Goal: Transaction & Acquisition: Book appointment/travel/reservation

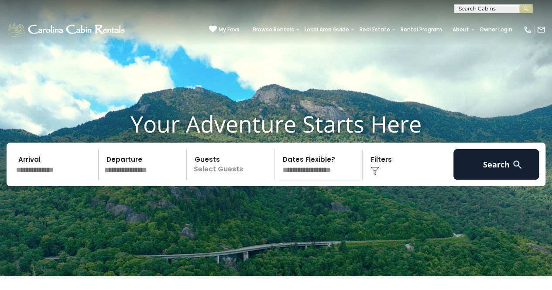
click at [30, 180] on input "text" at bounding box center [55, 164] width 85 height 31
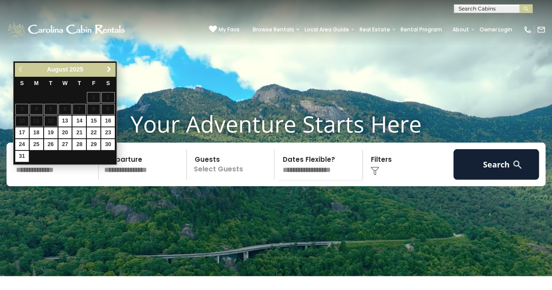
click at [109, 69] on span "Next" at bounding box center [109, 69] width 7 height 7
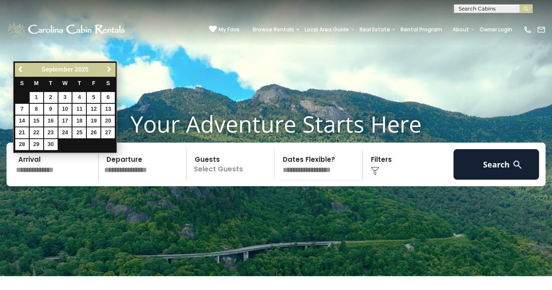
click at [109, 69] on span "Next" at bounding box center [109, 69] width 7 height 7
click at [109, 73] on link "Next" at bounding box center [108, 69] width 11 height 11
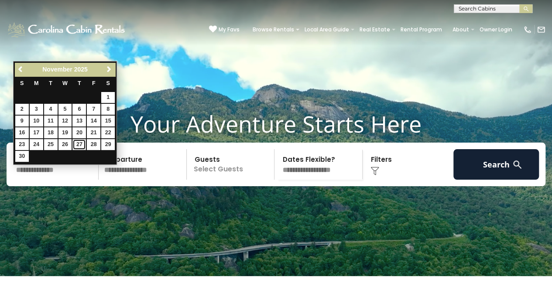
click at [79, 142] on link "27" at bounding box center [79, 144] width 14 height 11
type input "********"
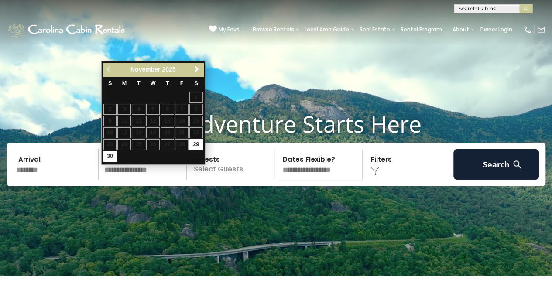
click at [120, 177] on input "text" at bounding box center [143, 164] width 85 height 31
click at [106, 152] on link "30" at bounding box center [110, 156] width 14 height 11
type input "********"
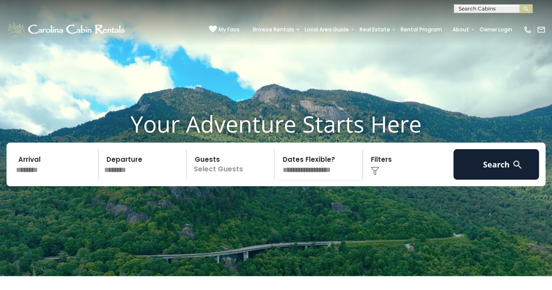
click at [230, 180] on p "Select Guests" at bounding box center [231, 164] width 85 height 31
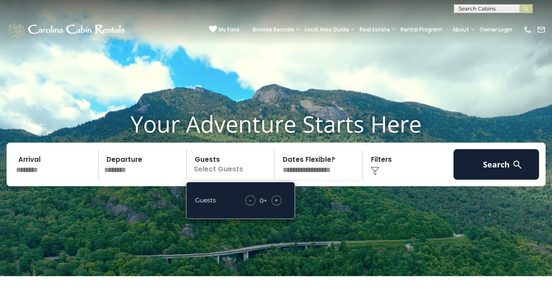
click at [277, 205] on span "+" at bounding box center [275, 200] width 3 height 9
click at [278, 205] on div "+" at bounding box center [276, 200] width 10 height 10
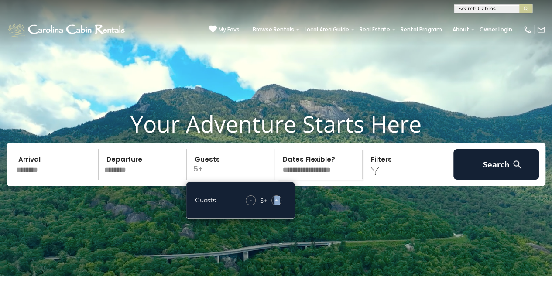
click at [278, 205] on div "+" at bounding box center [276, 200] width 10 height 10
click at [330, 178] on select "**********" at bounding box center [319, 164] width 85 height 31
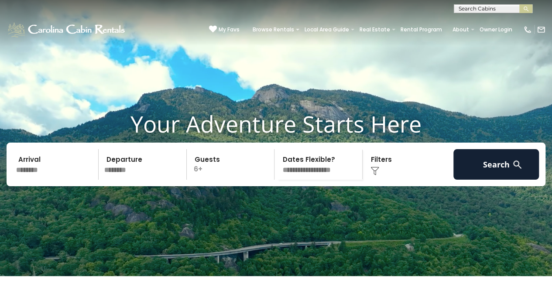
click at [399, 180] on div "Click to Choose" at bounding box center [407, 164] width 85 height 31
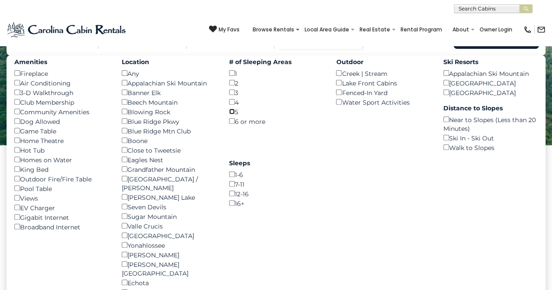
scroll to position [87, 0]
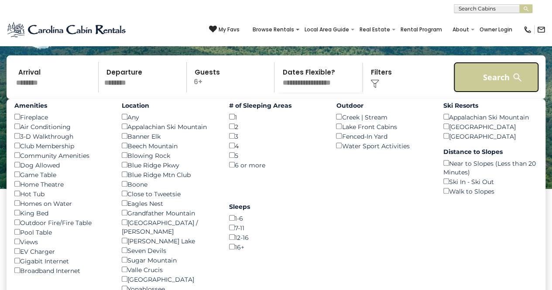
click at [492, 89] on button "Search" at bounding box center [495, 77] width 85 height 31
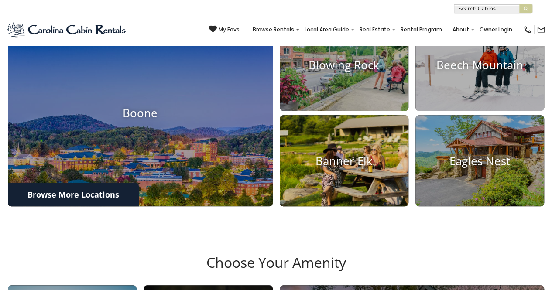
scroll to position [349, 0]
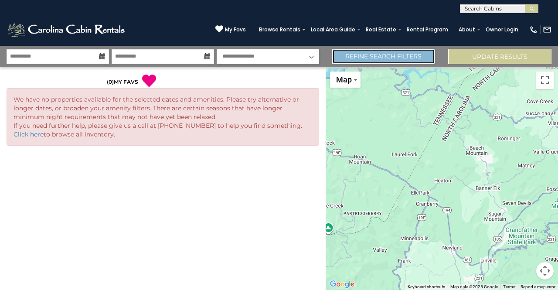
click at [359, 55] on link "Refine Search Filters" at bounding box center [383, 56] width 103 height 15
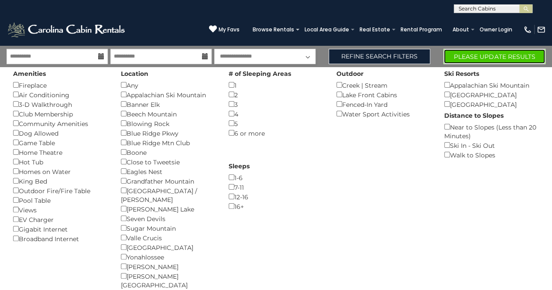
click at [479, 55] on button "Please Update Results" at bounding box center [494, 56] width 102 height 15
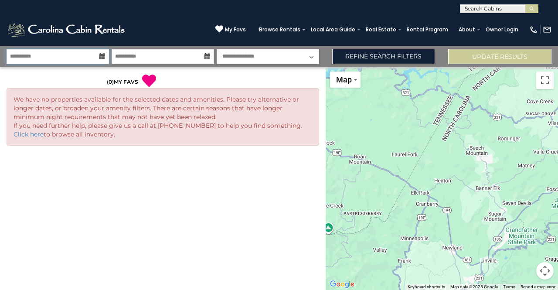
click at [98, 60] on input "**********" at bounding box center [58, 56] width 102 height 15
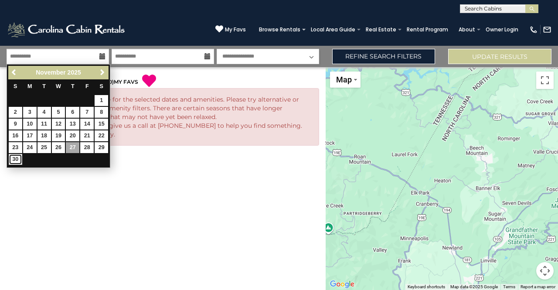
click at [18, 158] on link "30" at bounding box center [16, 159] width 14 height 11
type input "********"
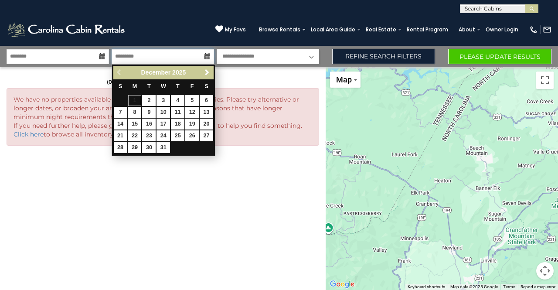
click at [144, 54] on input "text" at bounding box center [163, 56] width 102 height 15
click at [117, 76] on div "Previous Next December 2025" at bounding box center [163, 73] width 100 height 14
click at [117, 71] on div "Previous Next December 2025" at bounding box center [163, 73] width 100 height 14
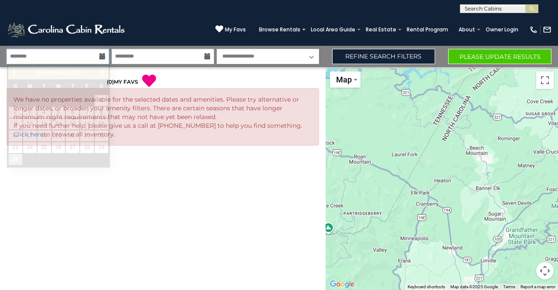
click at [98, 58] on input "********" at bounding box center [58, 56] width 102 height 15
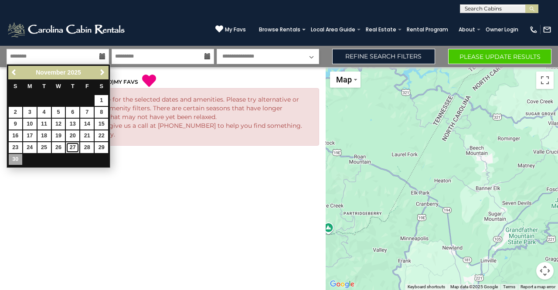
click at [72, 145] on link "27" at bounding box center [73, 147] width 14 height 11
type input "********"
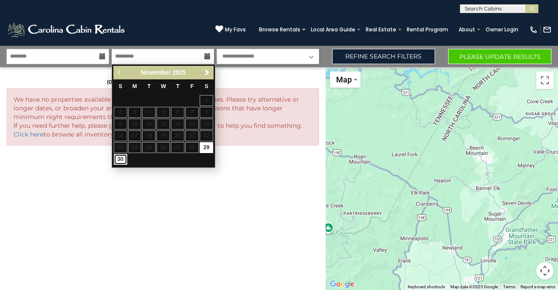
click at [122, 160] on link "30" at bounding box center [121, 159] width 14 height 11
type input "********"
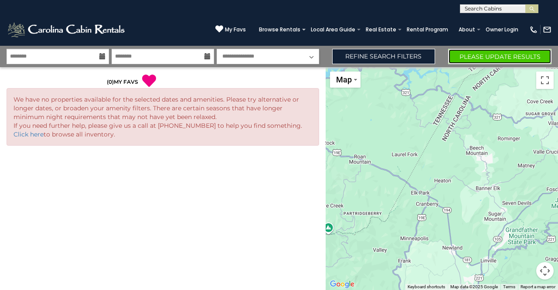
click at [467, 60] on button "Please Update Results" at bounding box center [499, 56] width 103 height 15
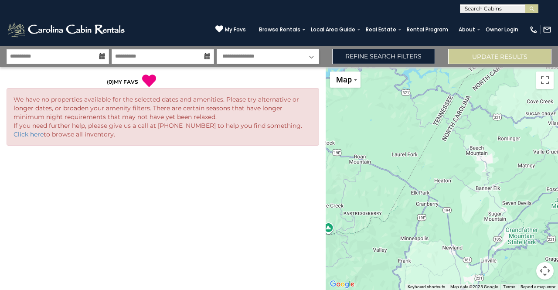
click at [99, 57] on icon at bounding box center [102, 56] width 6 height 6
click at [99, 56] on icon at bounding box center [102, 56] width 6 height 6
click at [89, 61] on input "**********" at bounding box center [58, 56] width 102 height 15
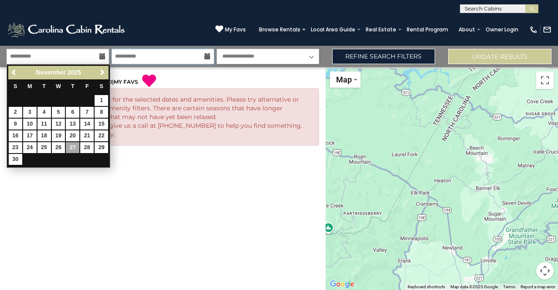
click at [147, 56] on input "**********" at bounding box center [163, 56] width 102 height 15
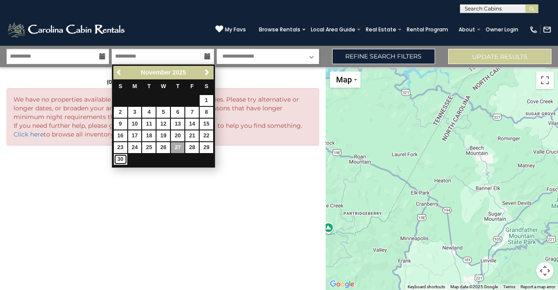
click at [122, 158] on link "30" at bounding box center [121, 159] width 14 height 11
type input "********"
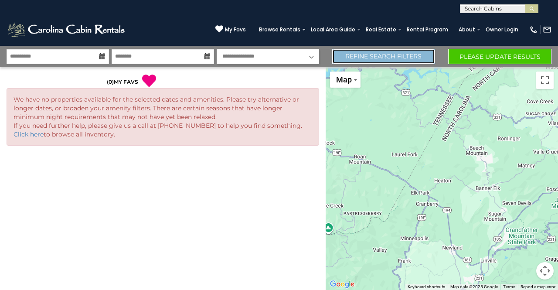
click at [419, 57] on link "Refine Search Filters" at bounding box center [383, 56] width 103 height 15
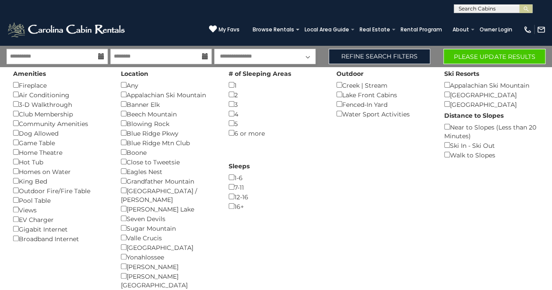
click at [13, 181] on div "Amenities Fireplace () Air Conditioning () 3-D Walkthrough () Club Membership (…" at bounding box center [61, 155] width 108 height 176
click at [471, 54] on button "Please Update Results" at bounding box center [494, 56] width 102 height 15
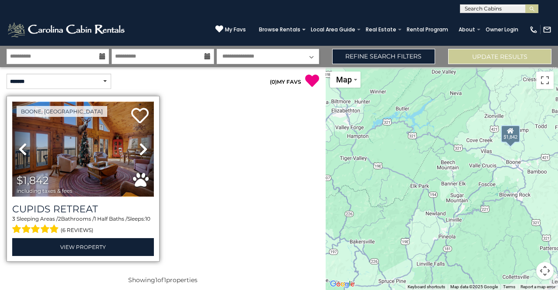
click at [108, 156] on img at bounding box center [83, 149] width 142 height 95
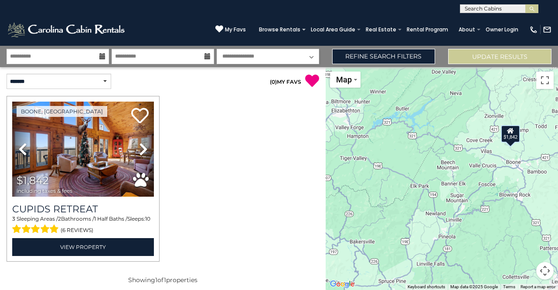
click at [306, 29] on span at bounding box center [303, 30] width 3 height 2
click at [83, 84] on select "**********" at bounding box center [59, 81] width 105 height 15
click at [200, 87] on p "( 0 ) MY FAVS" at bounding box center [241, 81] width 156 height 14
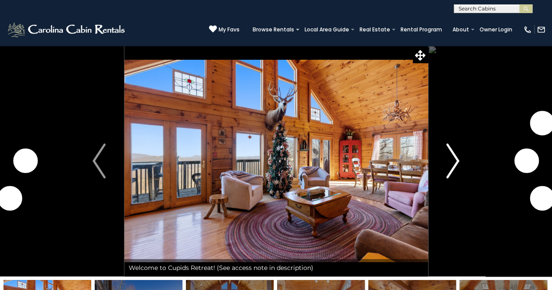
click at [447, 161] on img "Next" at bounding box center [452, 160] width 13 height 35
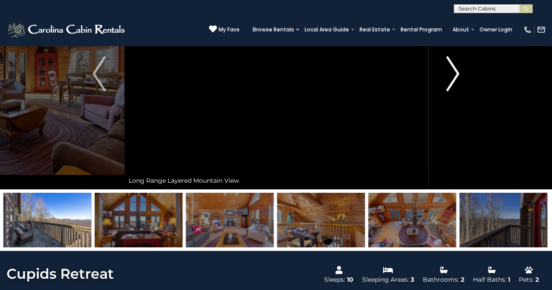
scroll to position [44, 0]
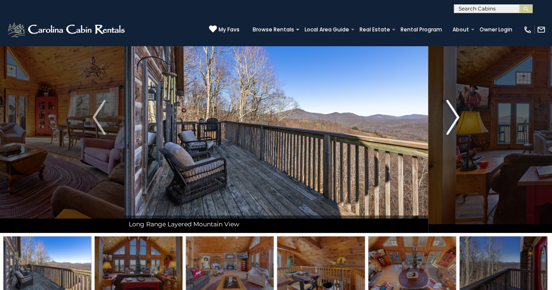
click at [448, 114] on img "Next" at bounding box center [452, 117] width 13 height 35
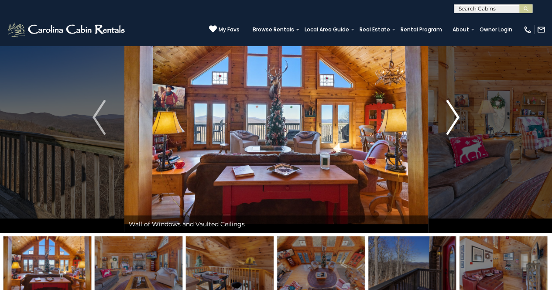
click at [448, 114] on img "Next" at bounding box center [452, 117] width 13 height 35
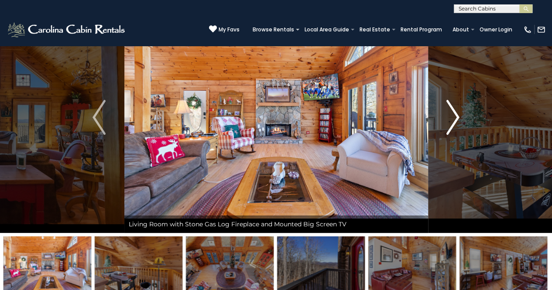
click at [448, 114] on img "Next" at bounding box center [452, 117] width 13 height 35
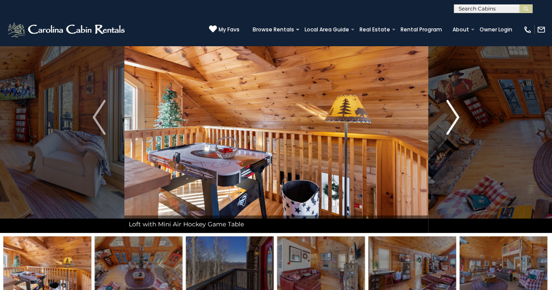
click at [448, 114] on img "Next" at bounding box center [452, 117] width 13 height 35
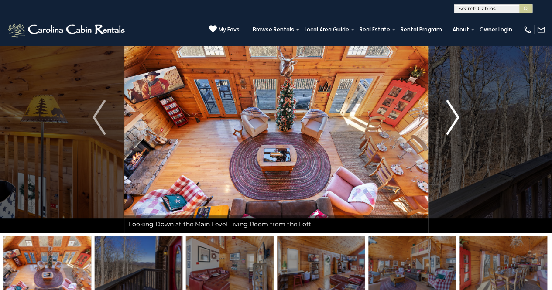
click at [448, 114] on img "Next" at bounding box center [452, 117] width 13 height 35
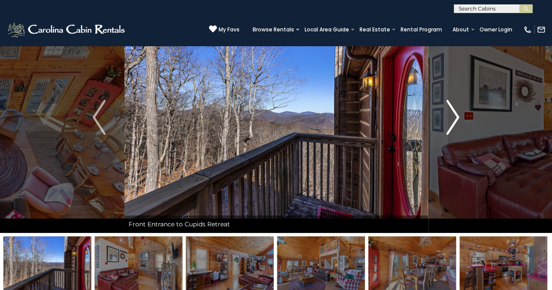
click at [448, 114] on img "Next" at bounding box center [452, 117] width 13 height 35
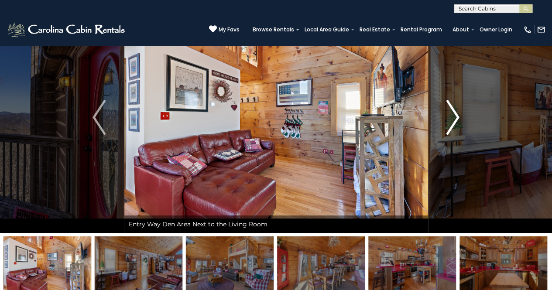
click at [448, 114] on img "Next" at bounding box center [452, 117] width 13 height 35
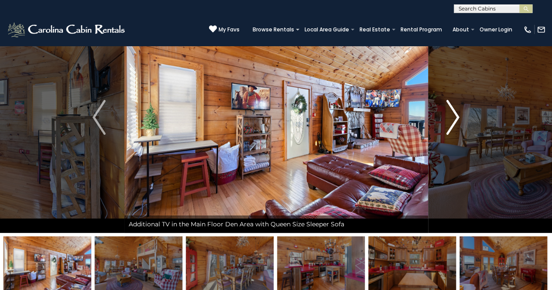
click at [447, 121] on img "Next" at bounding box center [452, 117] width 13 height 35
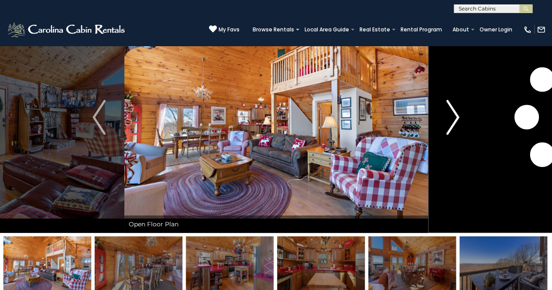
click at [447, 121] on img "Next" at bounding box center [452, 117] width 13 height 35
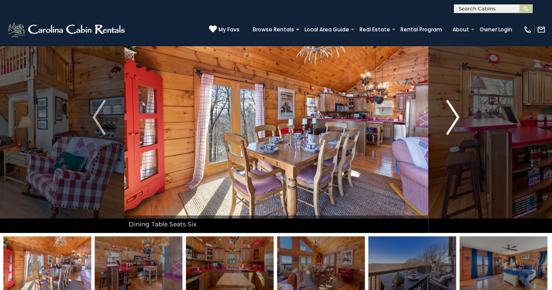
click at [447, 121] on img "Next" at bounding box center [452, 117] width 13 height 35
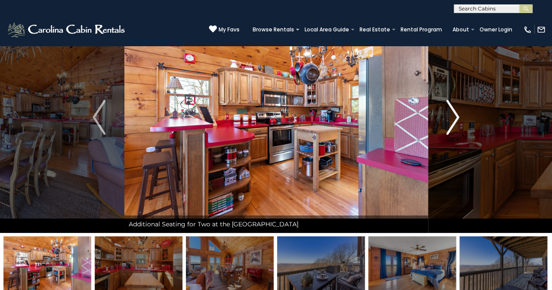
click at [447, 121] on img "Next" at bounding box center [452, 117] width 13 height 35
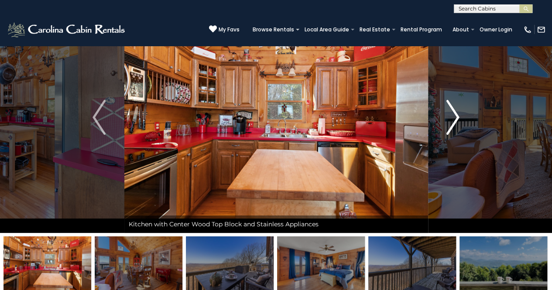
click at [447, 120] on img "Next" at bounding box center [452, 117] width 13 height 35
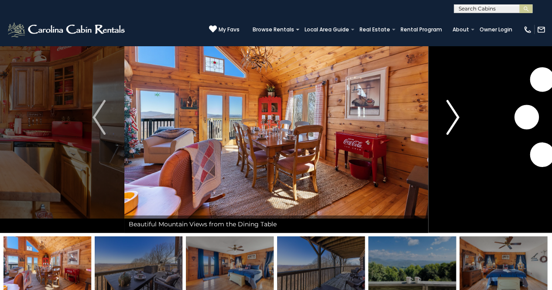
click at [447, 120] on img "Next" at bounding box center [452, 117] width 13 height 35
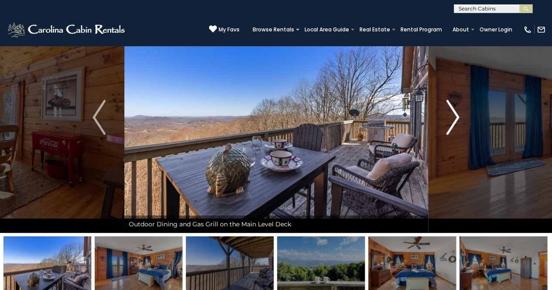
click at [447, 120] on img "Next" at bounding box center [452, 117] width 13 height 35
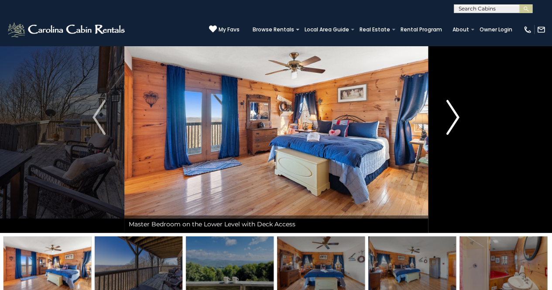
click at [447, 120] on img "Next" at bounding box center [452, 117] width 13 height 35
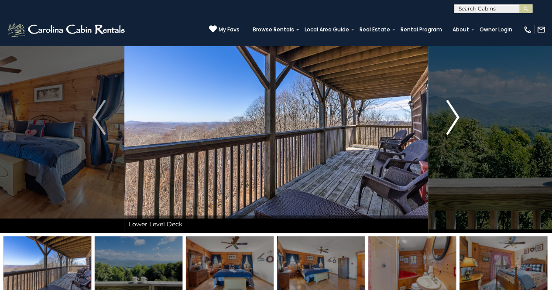
click at [447, 120] on img "Next" at bounding box center [452, 117] width 13 height 35
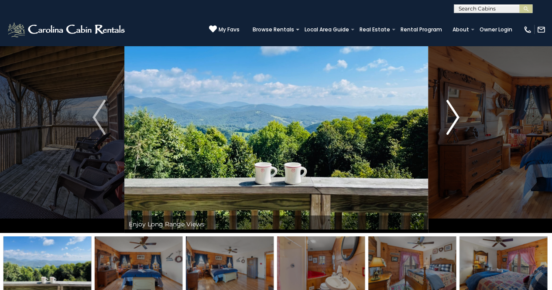
click at [446, 120] on img "Next" at bounding box center [452, 117] width 13 height 35
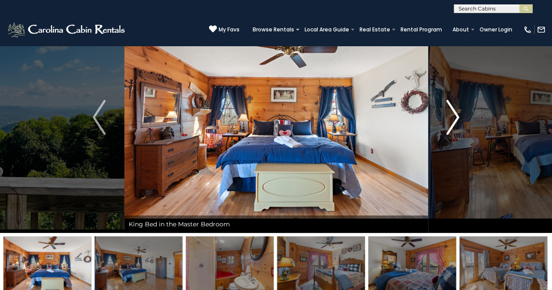
click at [446, 120] on img "Next" at bounding box center [452, 117] width 13 height 35
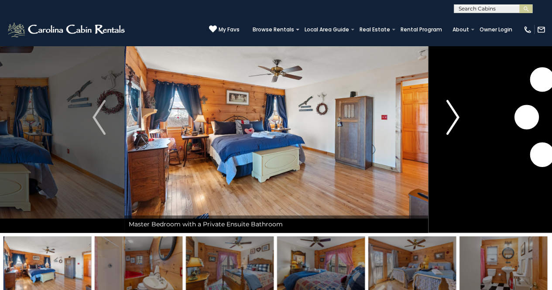
click at [446, 120] on img "Next" at bounding box center [452, 117] width 13 height 35
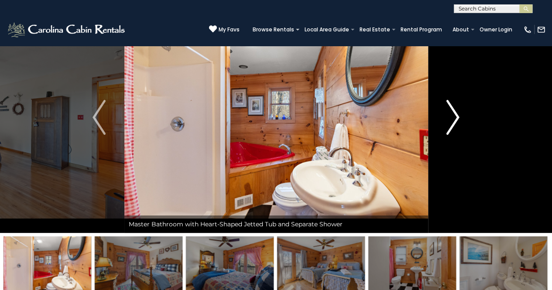
click at [446, 120] on img "Next" at bounding box center [452, 117] width 13 height 35
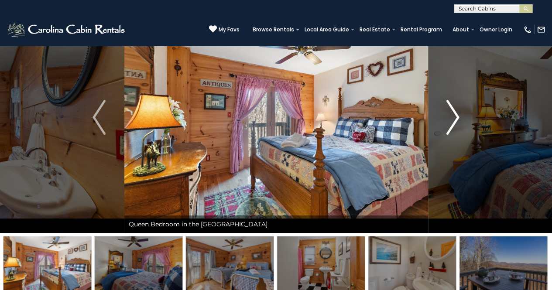
click at [446, 120] on img "Next" at bounding box center [452, 117] width 13 height 35
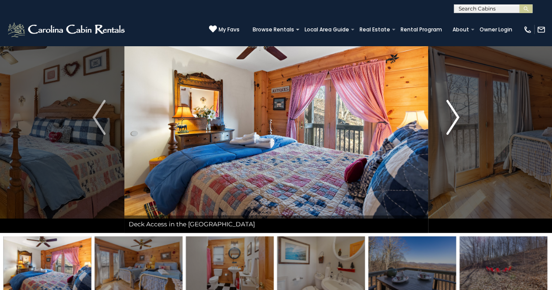
click at [446, 120] on img "Next" at bounding box center [452, 117] width 13 height 35
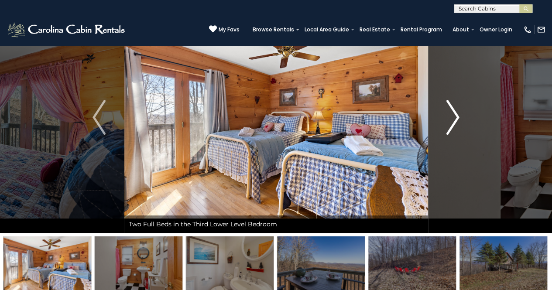
click at [446, 120] on img "Next" at bounding box center [452, 117] width 13 height 35
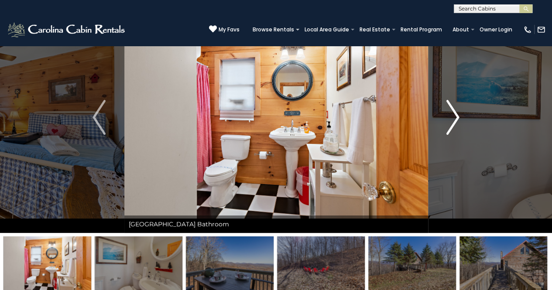
click at [446, 121] on img "Next" at bounding box center [452, 117] width 13 height 35
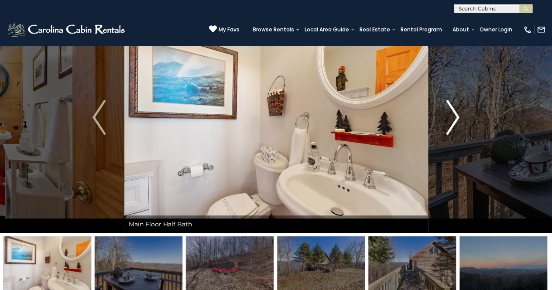
click at [446, 121] on img "Next" at bounding box center [452, 117] width 13 height 35
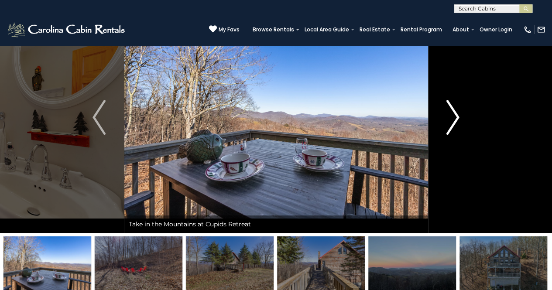
click at [446, 121] on img "Next" at bounding box center [452, 117] width 13 height 35
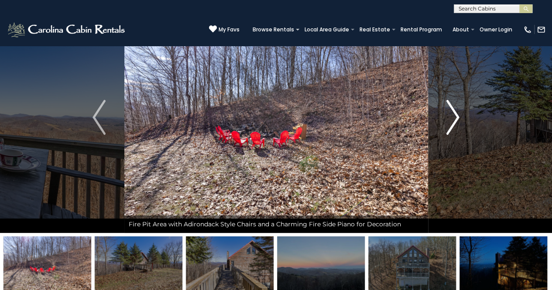
click at [446, 121] on img "Next" at bounding box center [452, 117] width 13 height 35
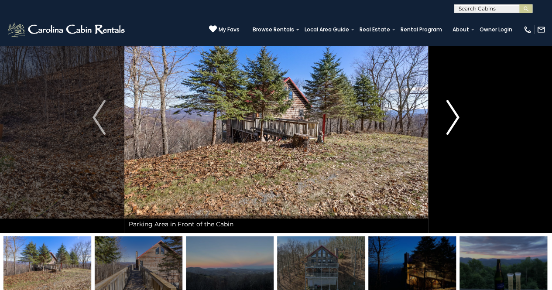
click at [446, 121] on img "Next" at bounding box center [452, 117] width 13 height 35
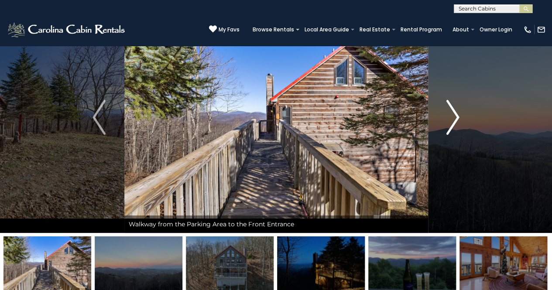
click at [446, 120] on img "Next" at bounding box center [452, 117] width 13 height 35
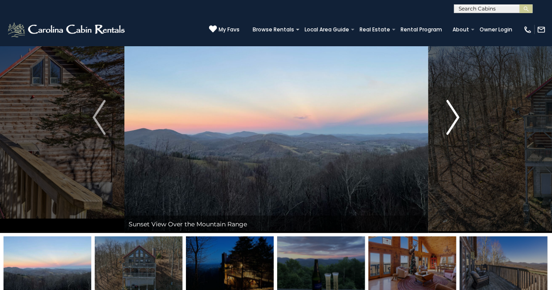
click at [446, 120] on img "Next" at bounding box center [452, 117] width 13 height 35
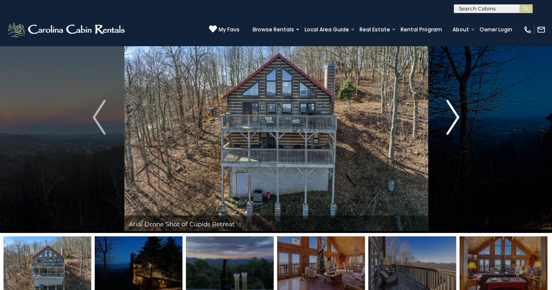
click at [446, 120] on img "Next" at bounding box center [452, 117] width 13 height 35
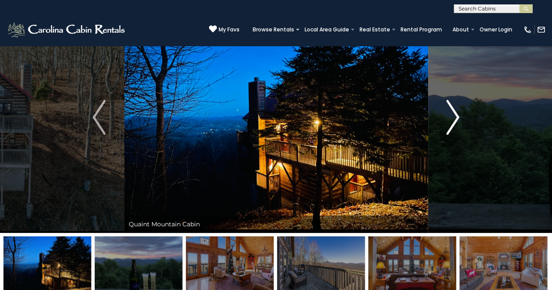
click at [446, 120] on img "Next" at bounding box center [452, 117] width 13 height 35
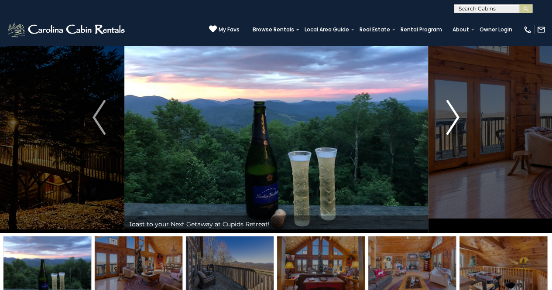
click at [446, 120] on img "Next" at bounding box center [452, 117] width 13 height 35
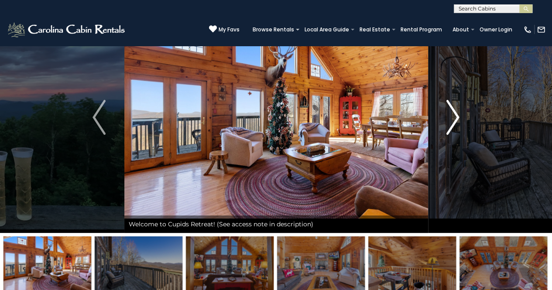
click at [446, 120] on img "Next" at bounding box center [452, 117] width 13 height 35
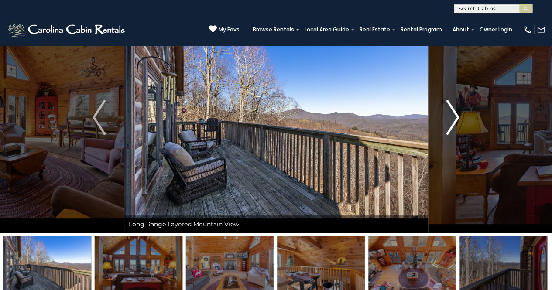
click at [446, 120] on img "Next" at bounding box center [452, 117] width 13 height 35
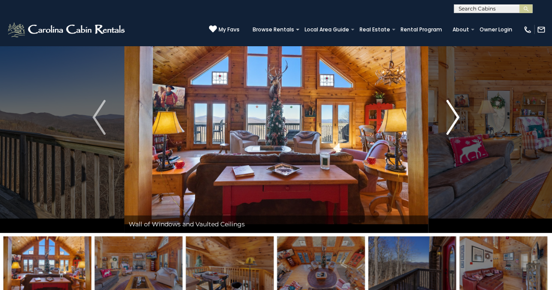
click at [446, 120] on img "Next" at bounding box center [452, 117] width 13 height 35
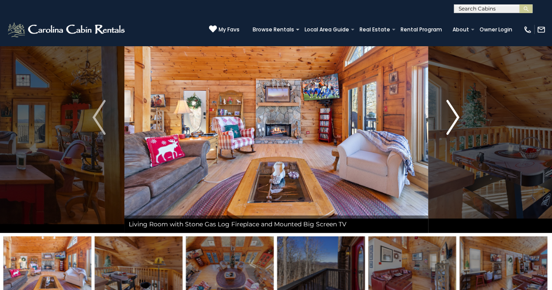
click at [446, 120] on img "Next" at bounding box center [452, 117] width 13 height 35
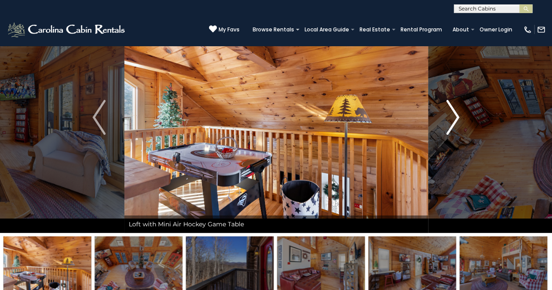
click at [446, 120] on img "Next" at bounding box center [452, 117] width 13 height 35
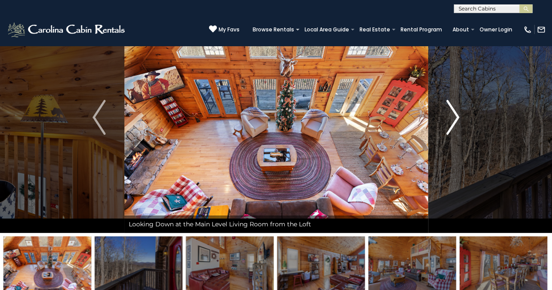
click at [445, 120] on button "Next" at bounding box center [452, 117] width 50 height 231
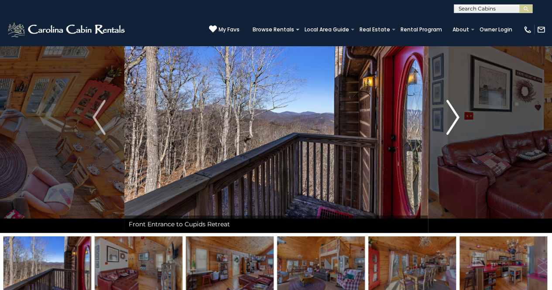
click at [445, 120] on button "Next" at bounding box center [452, 117] width 50 height 231
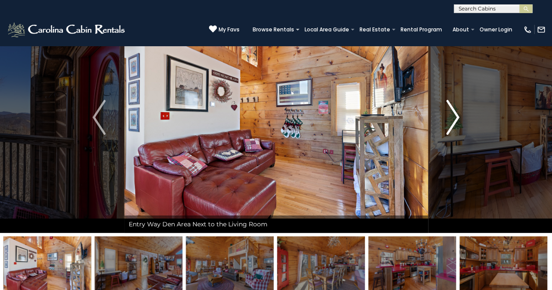
click at [445, 120] on button "Next" at bounding box center [452, 117] width 50 height 231
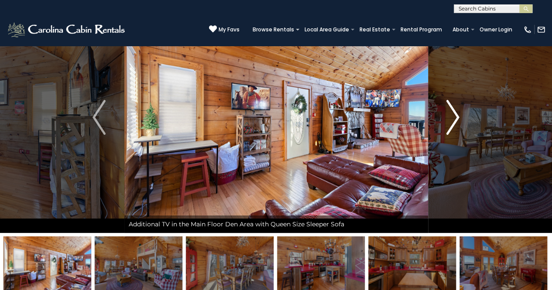
click at [445, 120] on button "Next" at bounding box center [452, 117] width 50 height 231
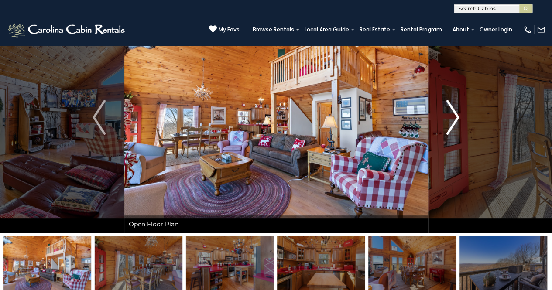
click at [445, 119] on button "Next" at bounding box center [452, 117] width 50 height 231
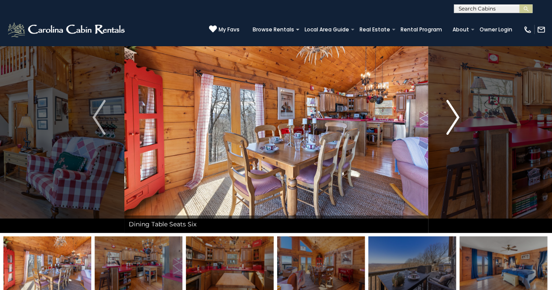
click at [445, 119] on button "Next" at bounding box center [452, 117] width 50 height 231
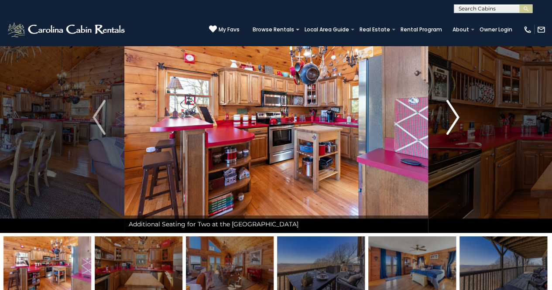
click at [445, 119] on button "Next" at bounding box center [452, 117] width 50 height 231
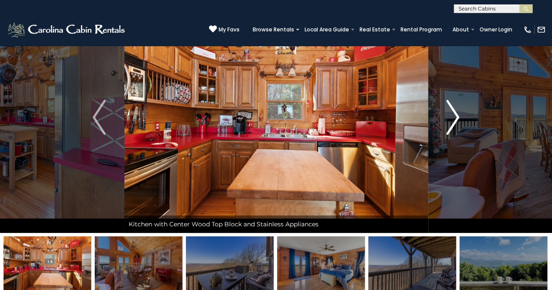
click at [445, 119] on button "Next" at bounding box center [452, 117] width 50 height 231
